Goal: Information Seeking & Learning: Learn about a topic

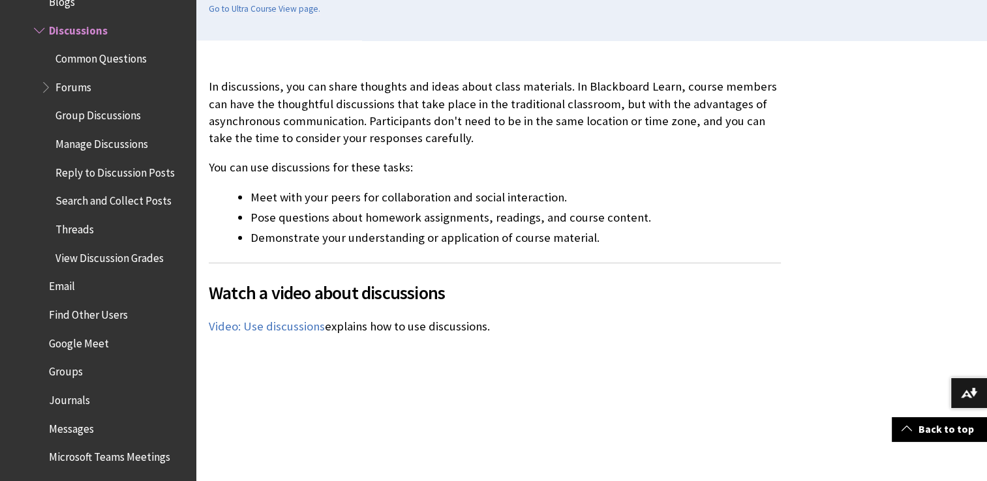
scroll to position [339, 0]
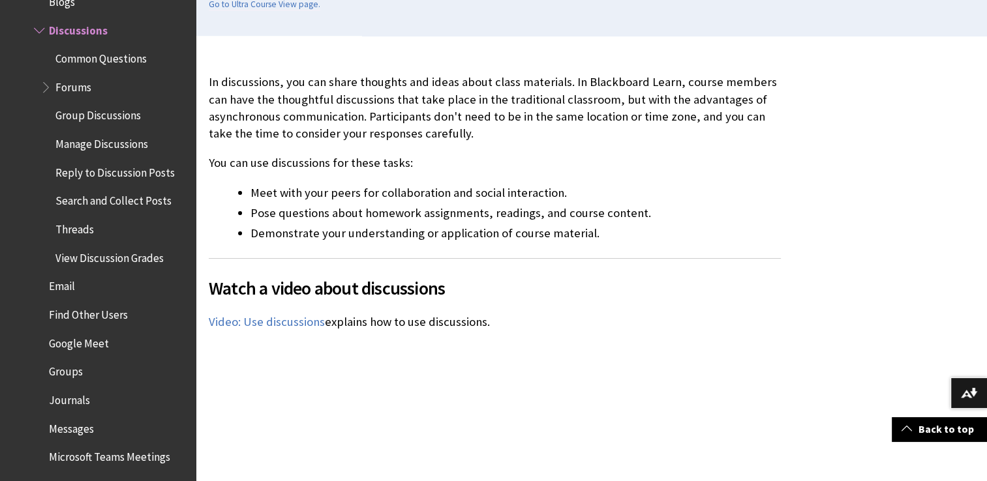
click at [99, 118] on span "Group Discussions" at bounding box center [97, 114] width 85 height 18
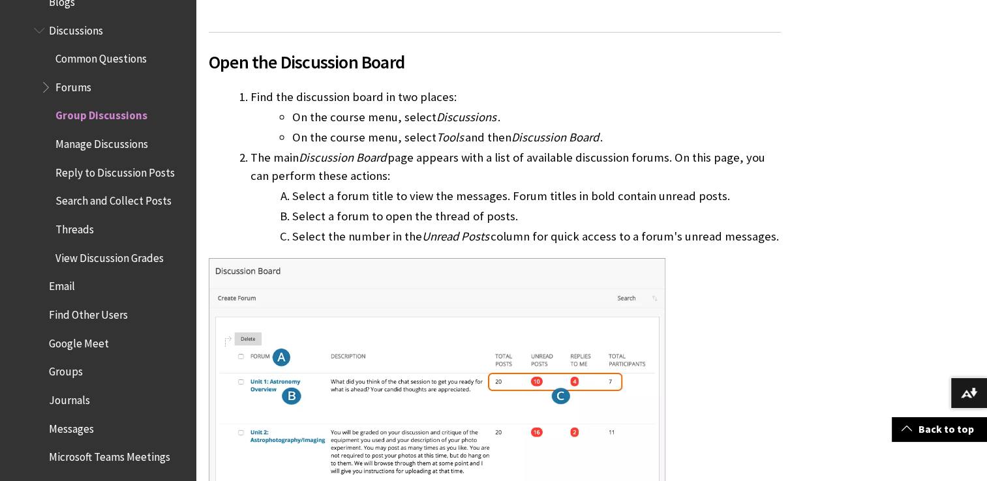
scroll to position [852, 0]
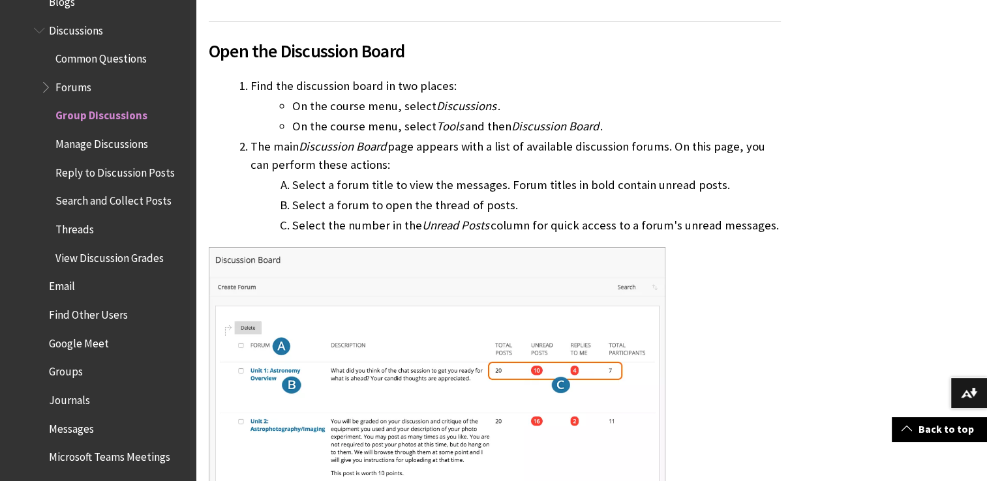
click at [79, 59] on span "Common Questions" at bounding box center [100, 57] width 91 height 18
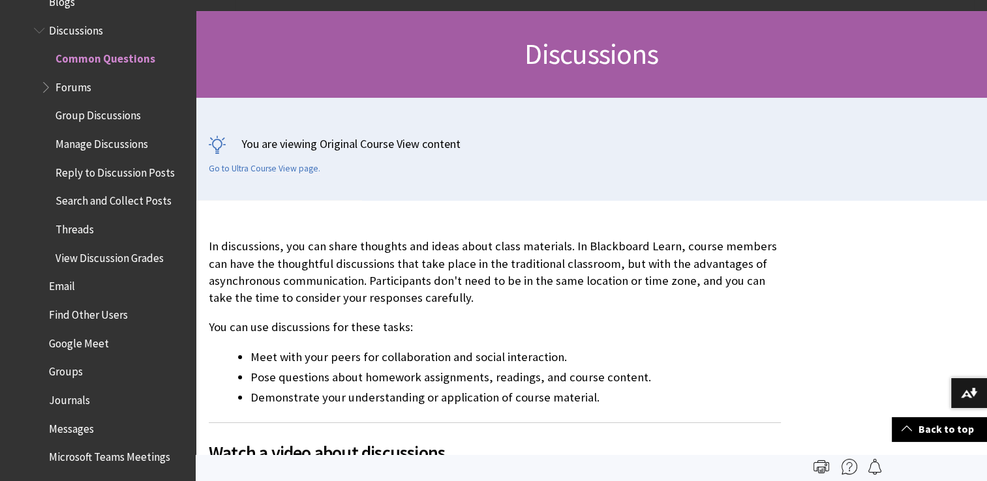
scroll to position [168, 0]
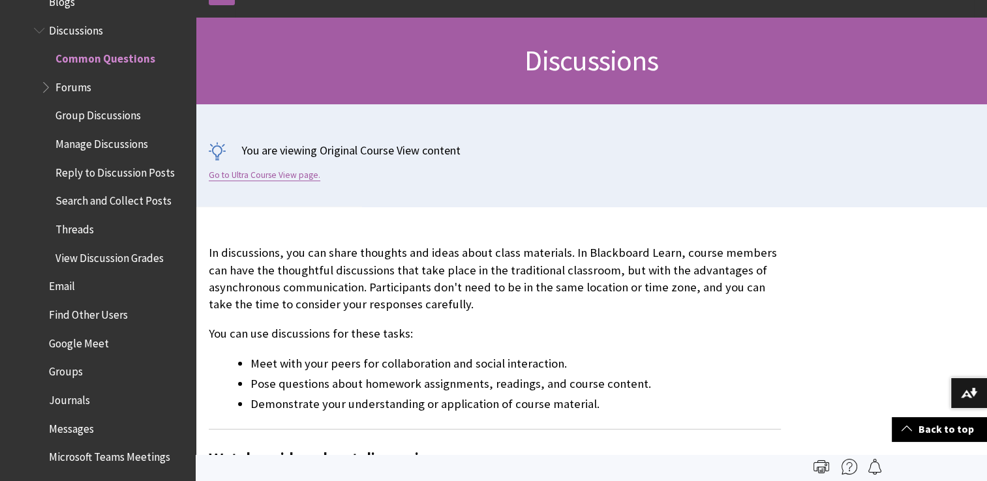
click at [222, 175] on link "Go to Ultra Course View page." at bounding box center [265, 176] width 112 height 12
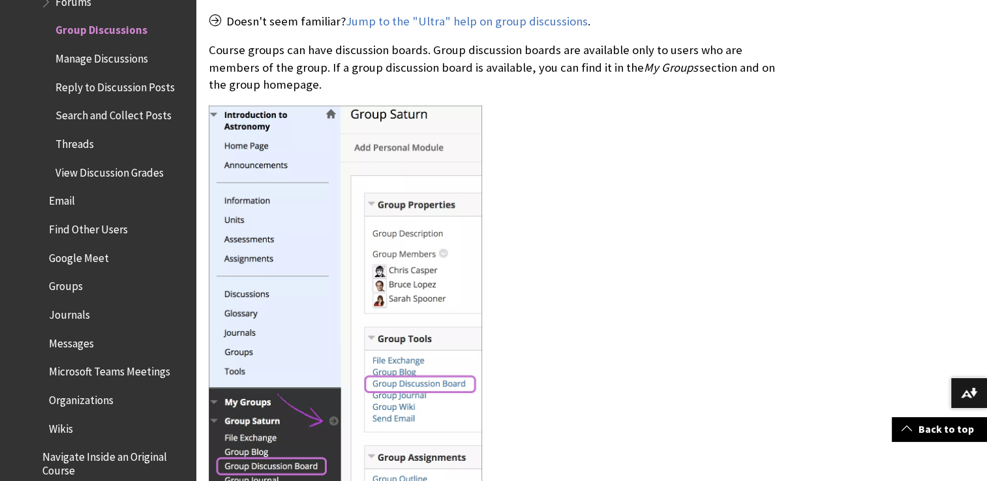
scroll to position [531, 0]
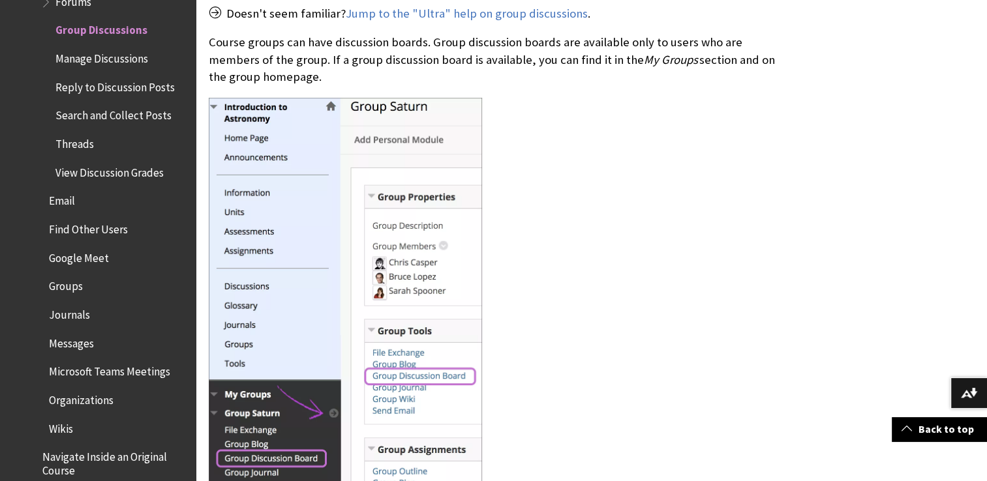
drag, startPoint x: 989, startPoint y: 473, endPoint x: 687, endPoint y: 374, distance: 317.4
click at [687, 374] on div at bounding box center [495, 298] width 572 height 400
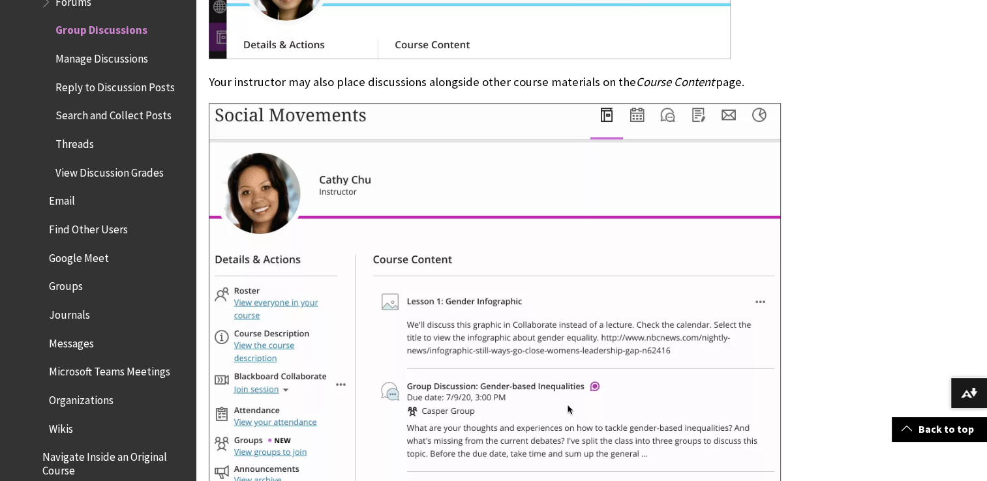
scroll to position [1531, 0]
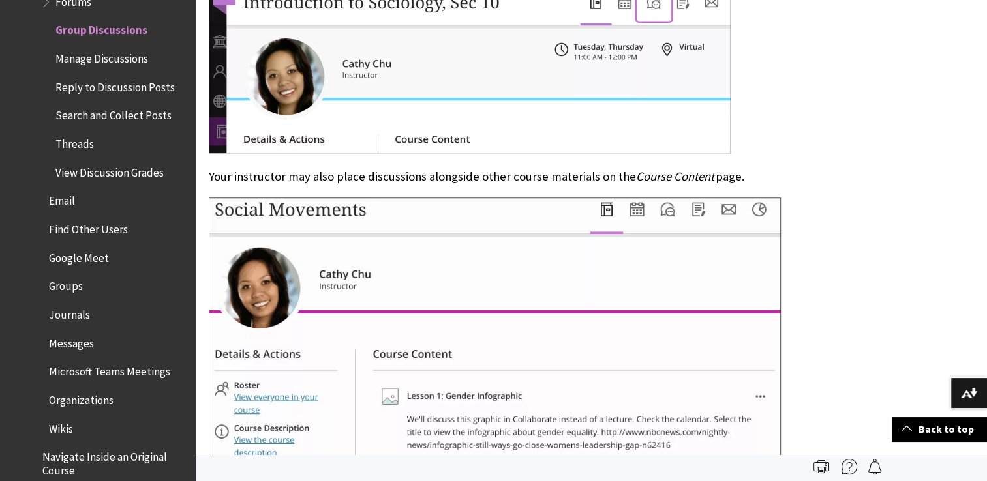
scroll to position [1322, 0]
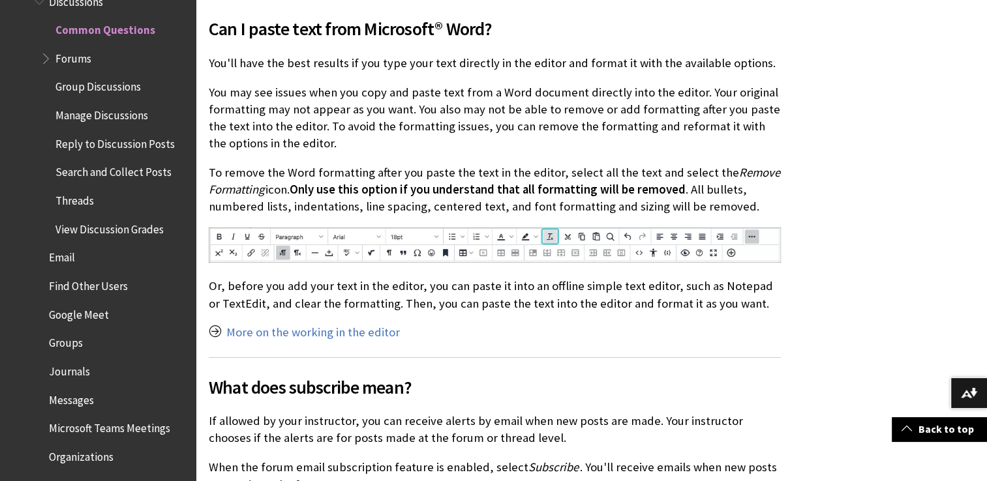
scroll to position [704, 0]
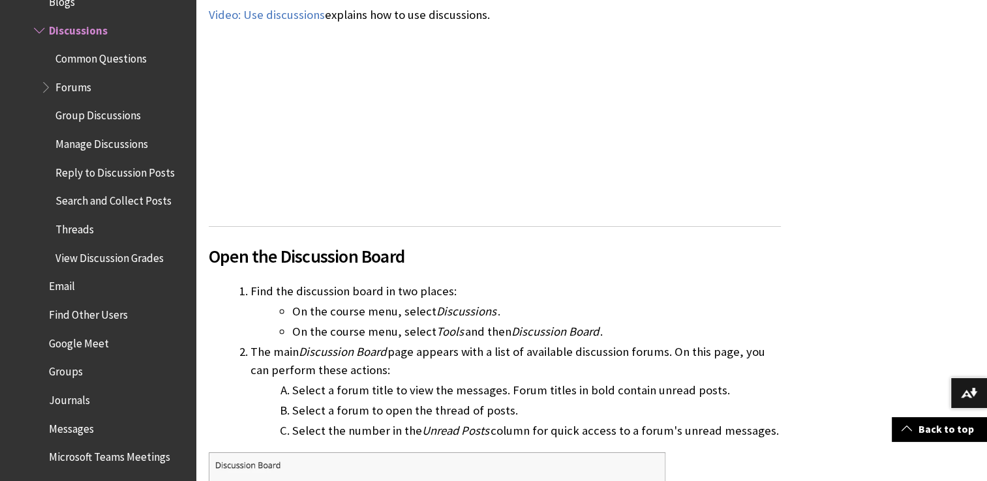
scroll to position [655, 0]
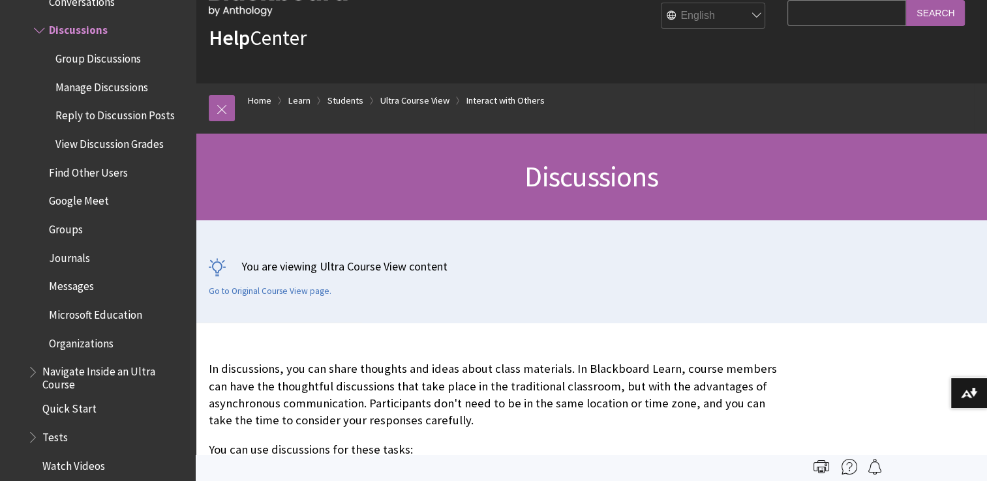
scroll to position [26, 0]
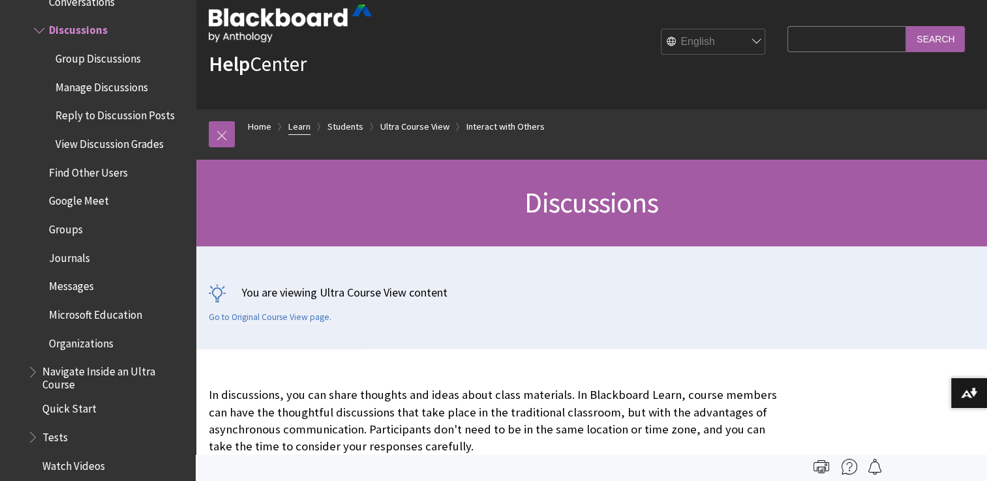
click at [296, 127] on link "Learn" at bounding box center [299, 127] width 22 height 16
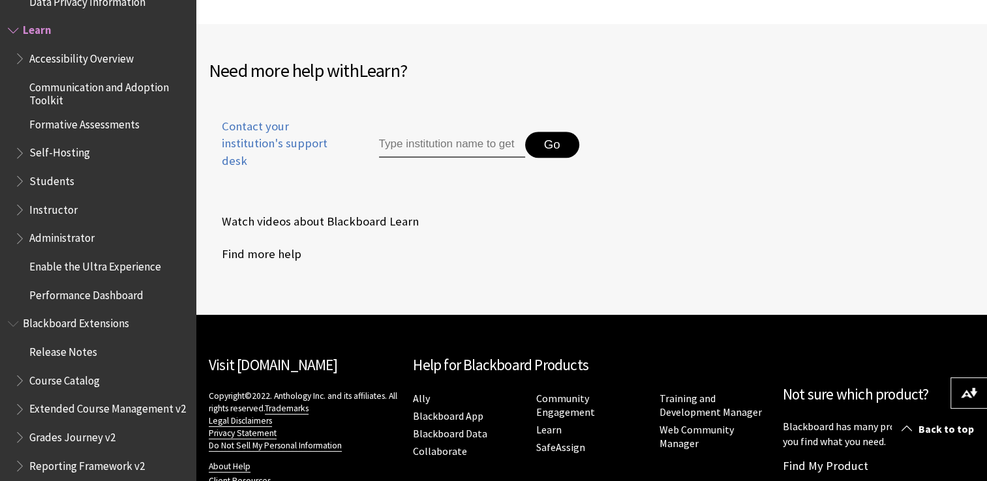
scroll to position [792, 0]
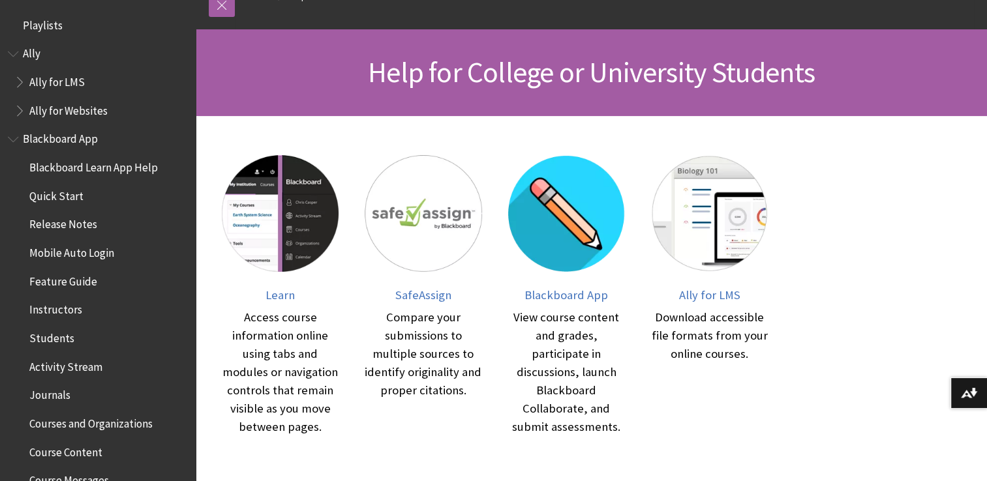
scroll to position [183, 0]
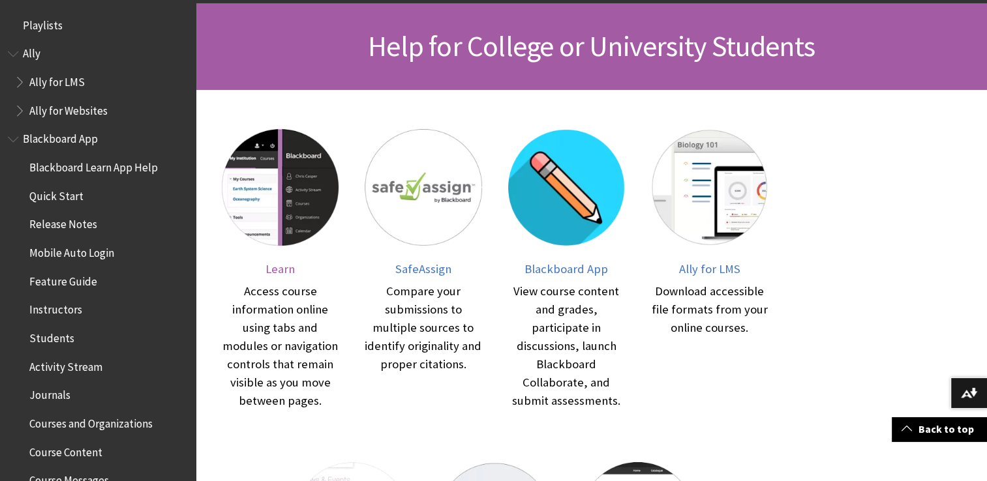
click at [290, 167] on img at bounding box center [280, 187] width 117 height 117
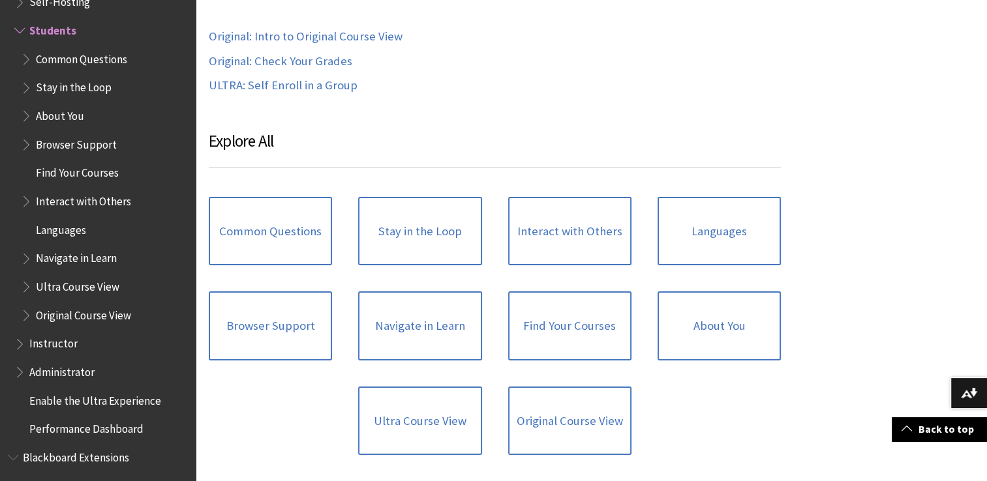
scroll to position [1226, 0]
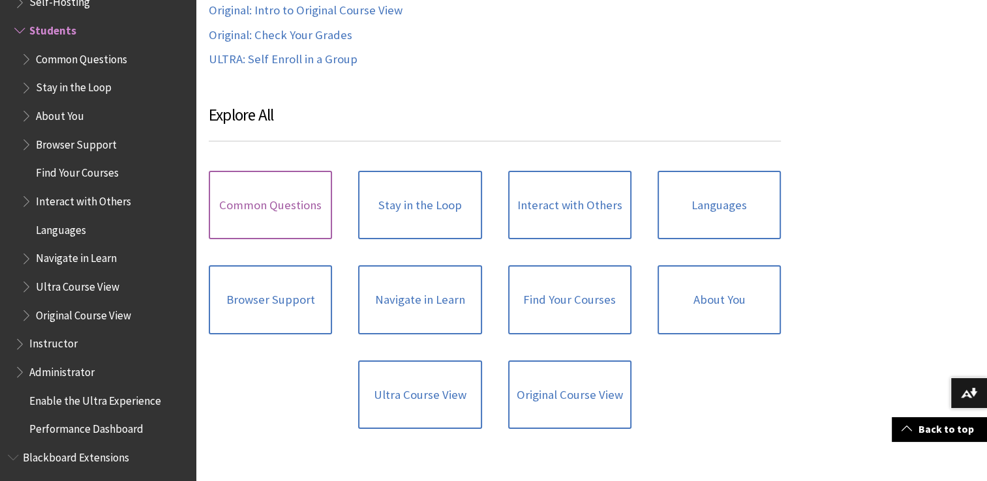
click at [247, 216] on link "Common Questions" at bounding box center [270, 205] width 123 height 69
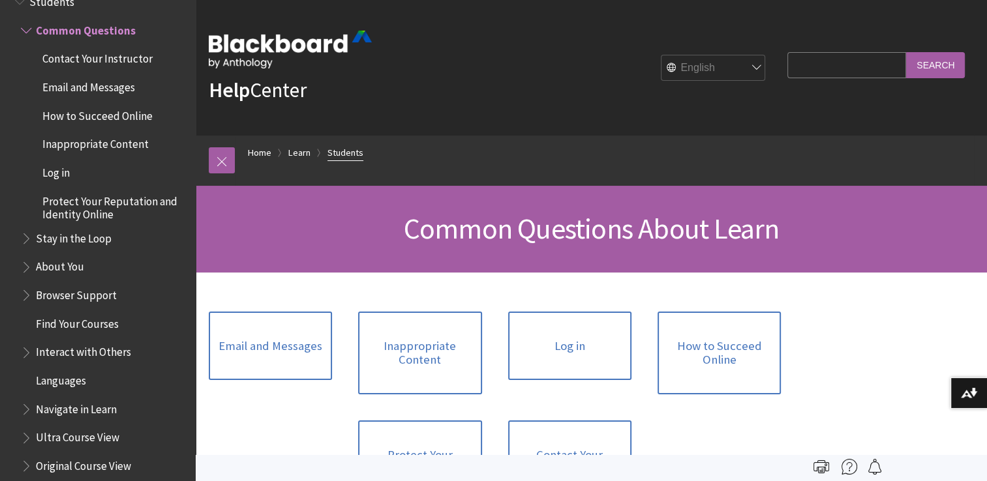
click at [334, 151] on link "Students" at bounding box center [345, 153] width 36 height 16
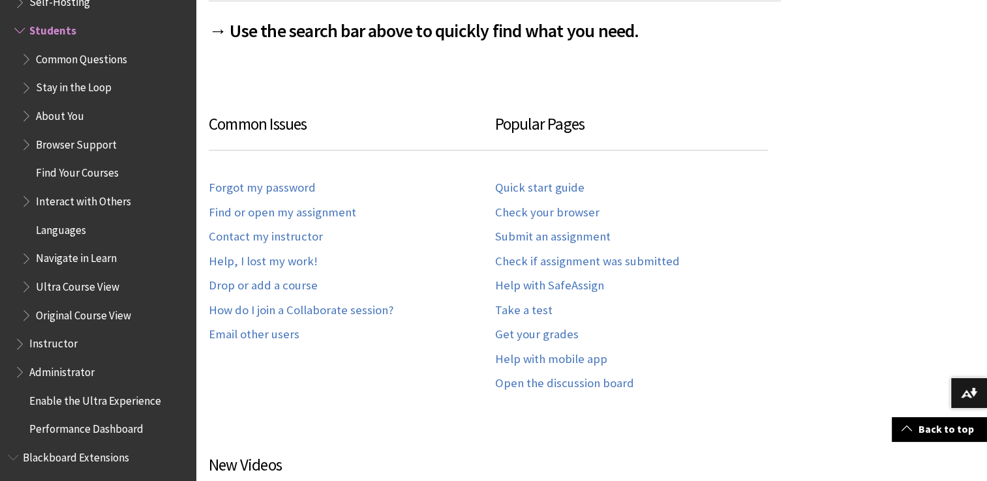
scroll to position [720, 0]
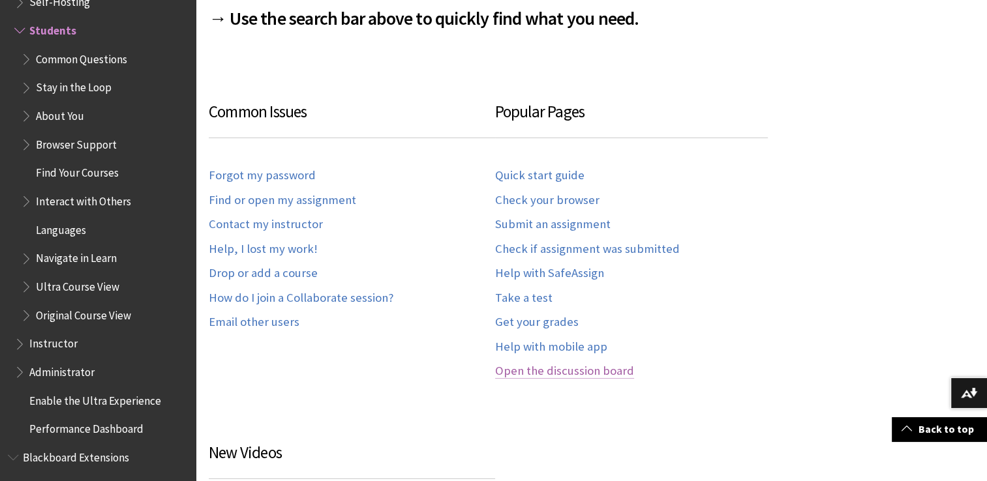
click at [524, 370] on link "Open the discussion board" at bounding box center [564, 371] width 139 height 15
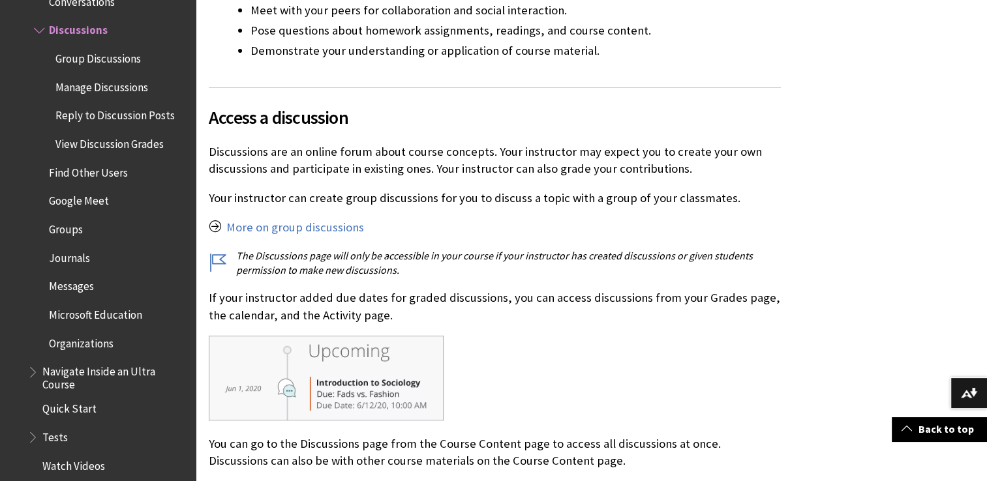
scroll to position [530, 0]
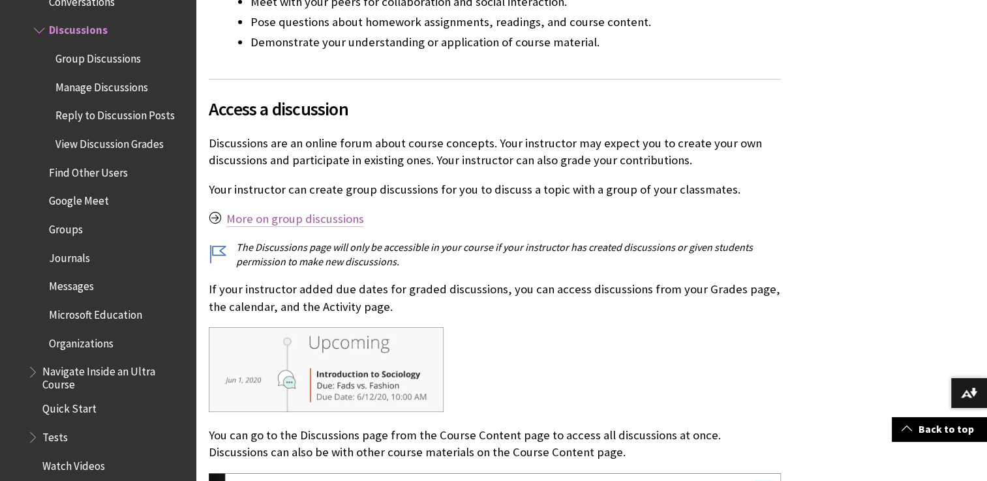
click at [278, 217] on link "More on group discussions" at bounding box center [295, 219] width 138 height 16
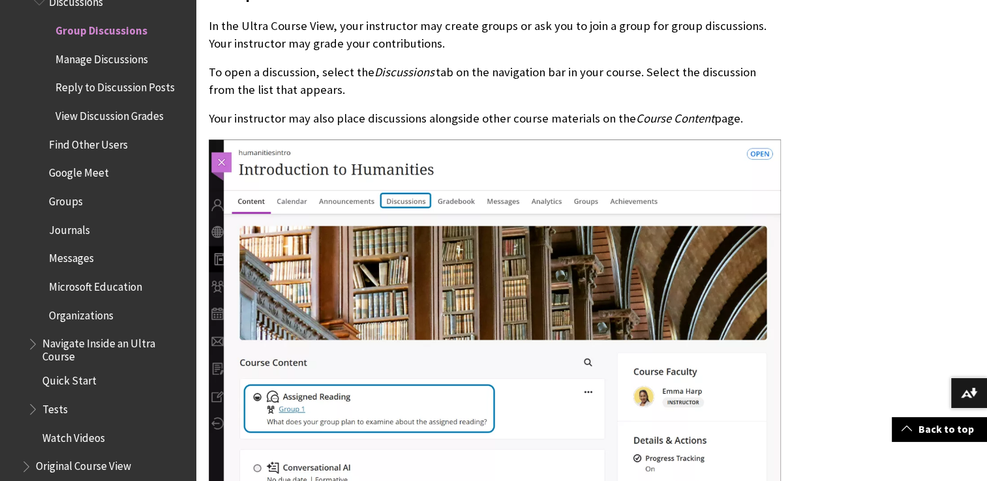
scroll to position [513, 0]
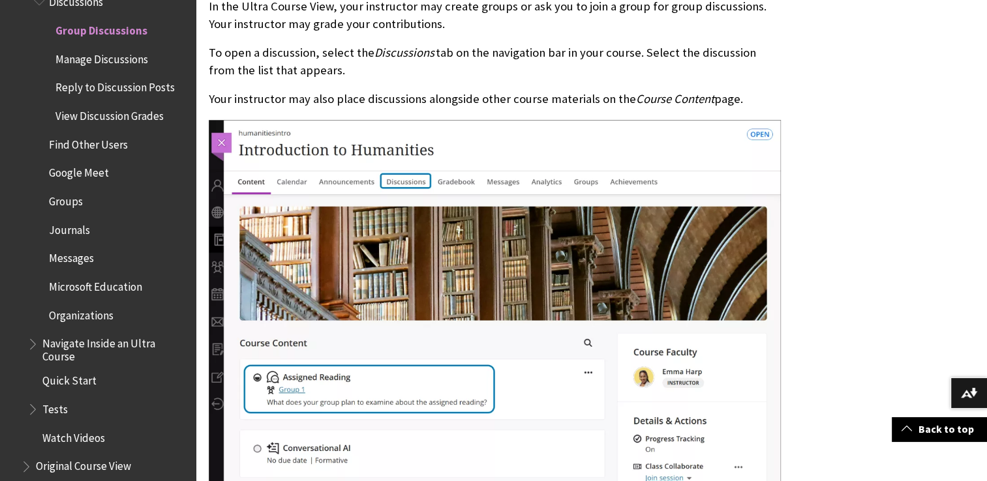
click at [100, 466] on span "Original Course View" at bounding box center [83, 465] width 95 height 18
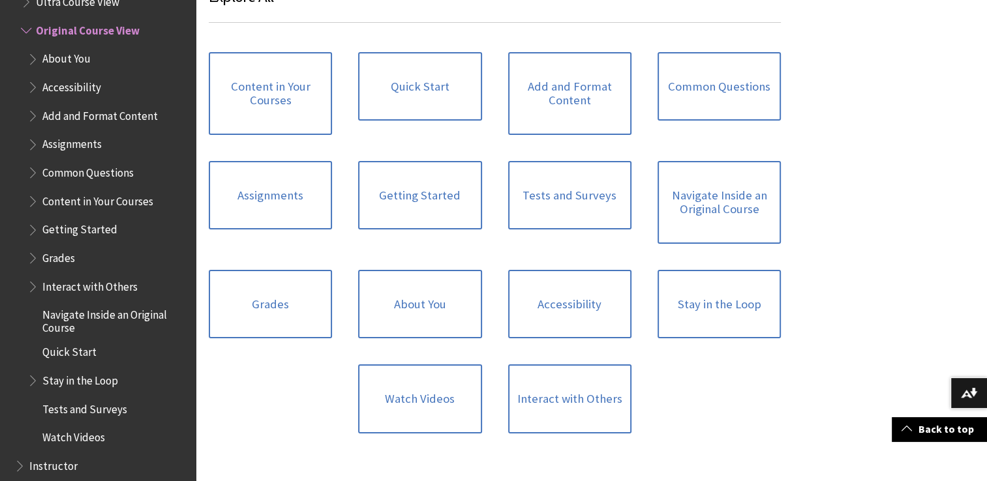
scroll to position [1286, 0]
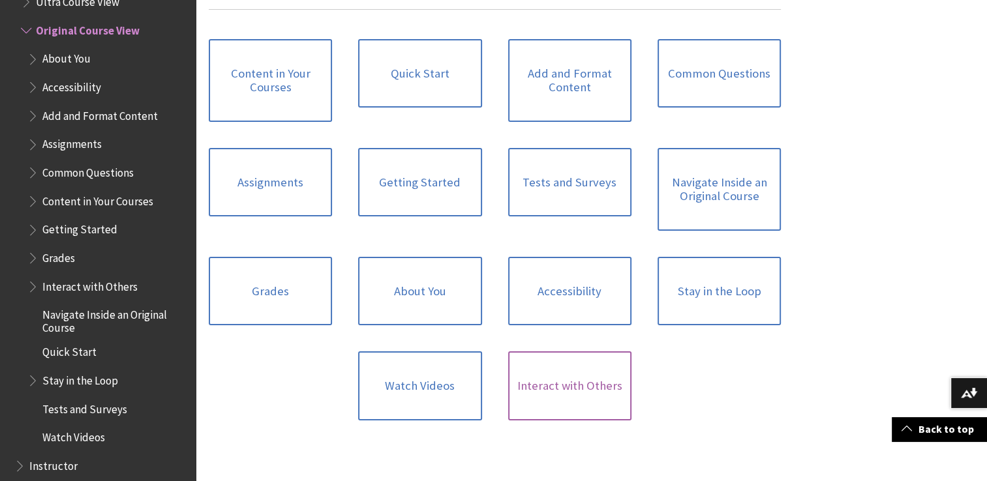
click at [562, 380] on link "Interact with Others" at bounding box center [569, 386] width 123 height 69
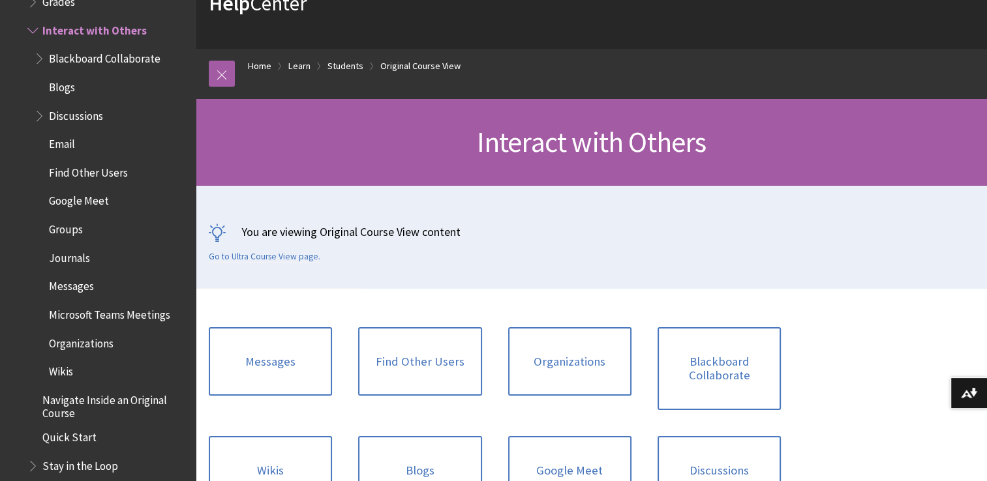
scroll to position [113, 0]
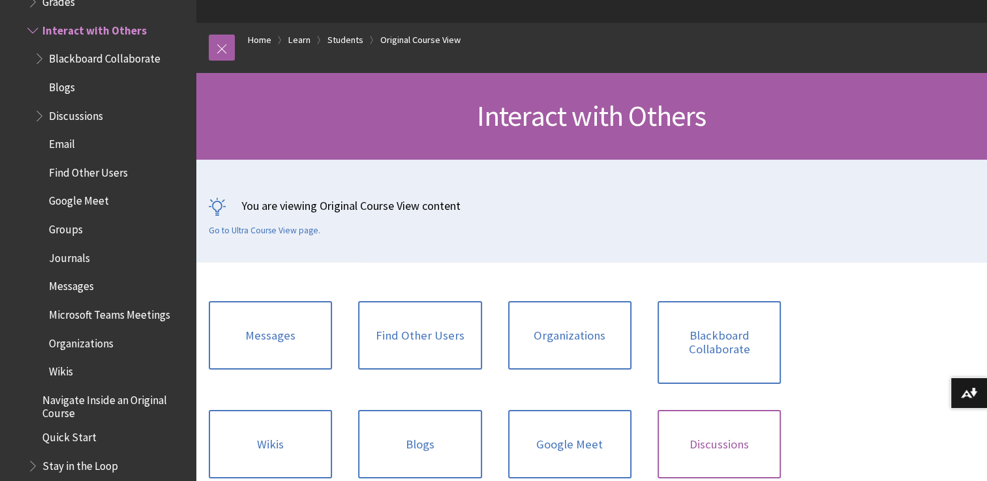
click at [726, 442] on link "Discussions" at bounding box center [718, 444] width 123 height 69
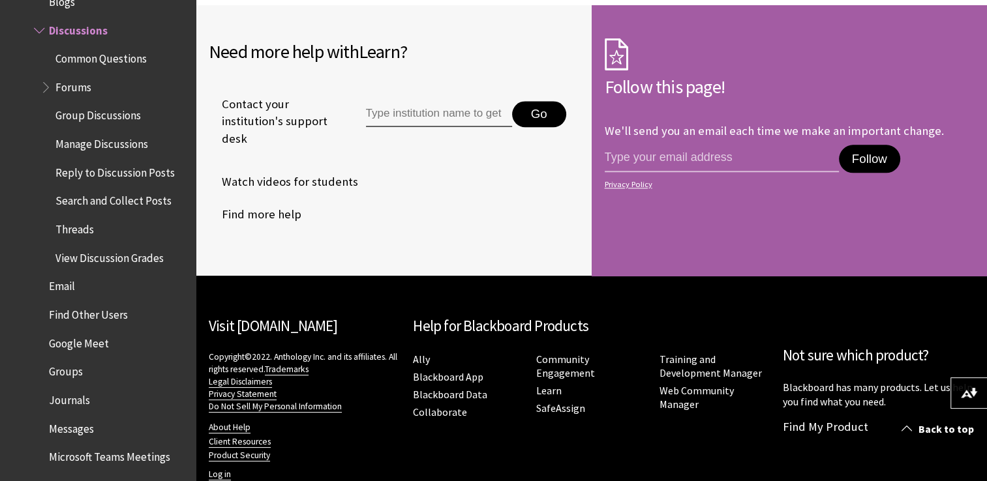
scroll to position [1634, 0]
